Goal: Communication & Community: Answer question/provide support

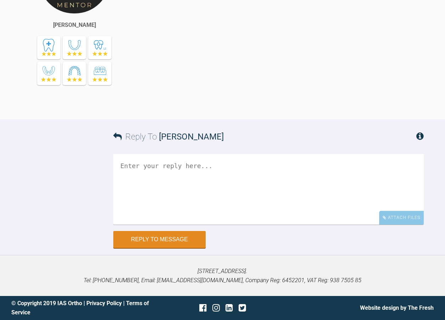
scroll to position [12461, 0]
click at [394, 220] on div "Attach Files" at bounding box center [401, 218] width 45 height 14
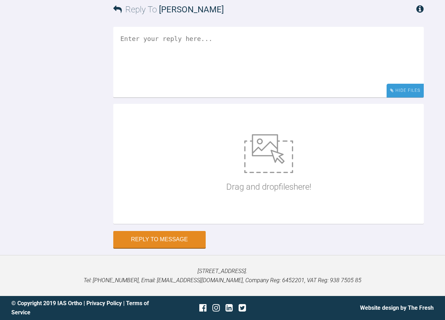
click at [412, 98] on div "Hide Files" at bounding box center [404, 91] width 37 height 14
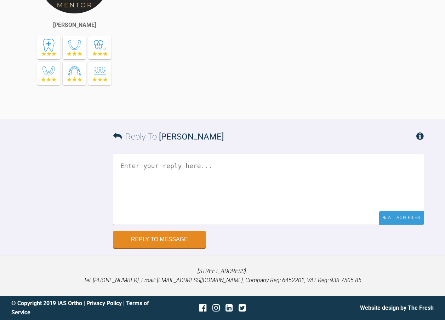
drag, startPoint x: 404, startPoint y: 223, endPoint x: 364, endPoint y: 214, distance: 41.3
click at [404, 223] on div "Attach Files" at bounding box center [401, 218] width 45 height 14
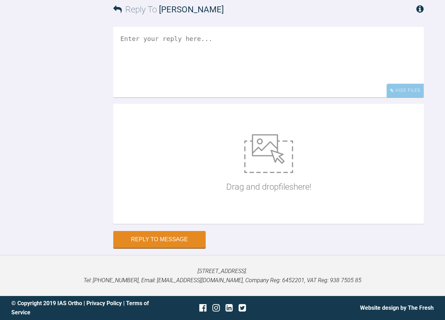
scroll to position [12589, 0]
click at [246, 114] on div "Drag and drop files here!" at bounding box center [268, 164] width 85 height 106
type input "C:\fakepath\pbennett103.jpg"
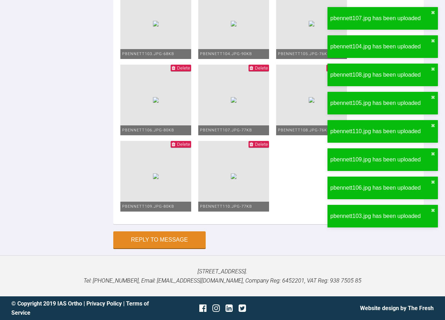
scroll to position [12479, 0]
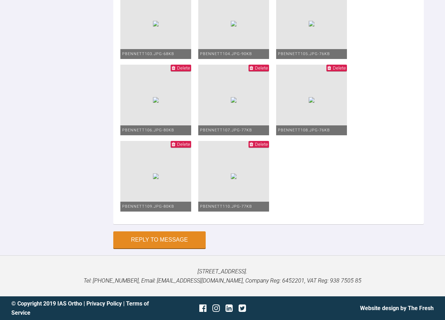
drag, startPoint x: 132, startPoint y: 166, endPoint x: 123, endPoint y: 166, distance: 8.1
drag, startPoint x: 276, startPoint y: 171, endPoint x: 281, endPoint y: 166, distance: 6.5
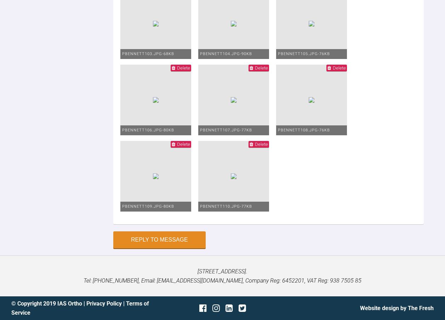
drag, startPoint x: 210, startPoint y: 184, endPoint x: 156, endPoint y: 173, distance: 54.9
type textarea "upper and lower in 1925niti power chain 6-6 Myself ( and the patient!) are real…"
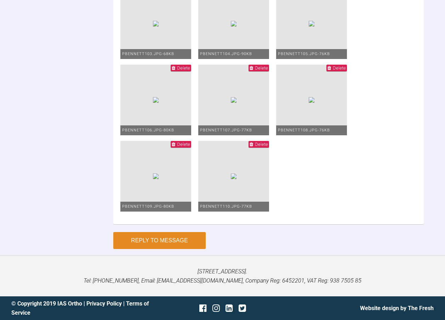
click at [183, 240] on button "Reply to Message" at bounding box center [159, 240] width 92 height 17
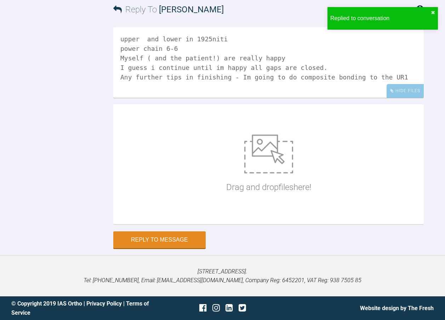
scroll to position [12585, 0]
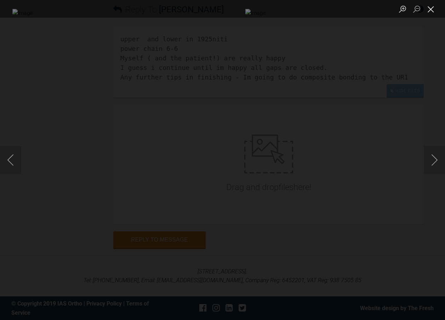
click at [433, 8] on button "Close lightbox" at bounding box center [430, 9] width 14 height 12
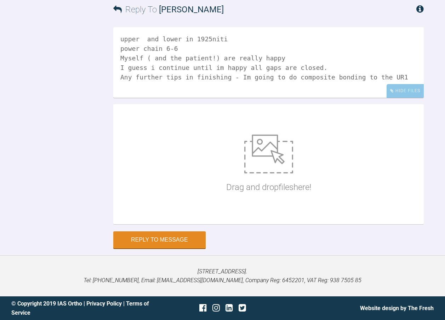
scroll to position [12620, 0]
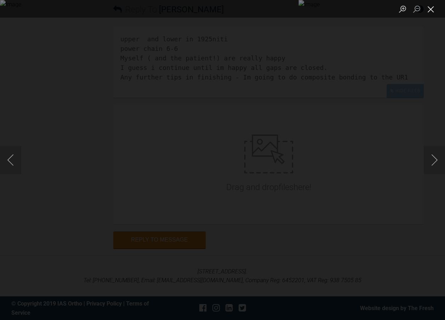
click at [428, 11] on button "Close lightbox" at bounding box center [430, 9] width 14 height 12
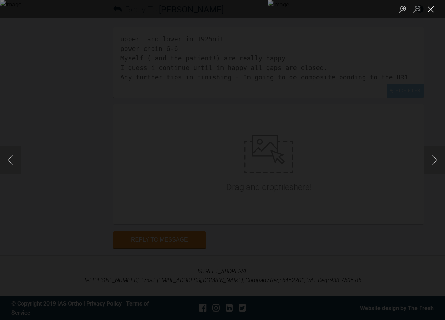
click at [431, 7] on button "Close lightbox" at bounding box center [430, 9] width 14 height 12
